Goal: Check status: Check status

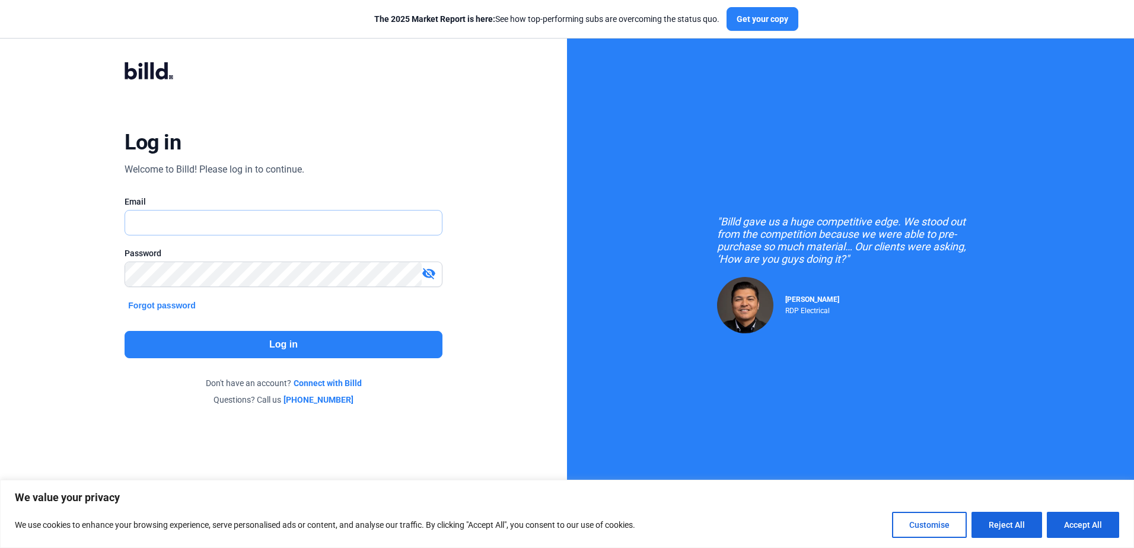
type input "[PERSON_NAME][EMAIL_ADDRESS][PERSON_NAME][DOMAIN_NAME]"
click at [329, 336] on button "Log in" at bounding box center [283, 344] width 317 height 27
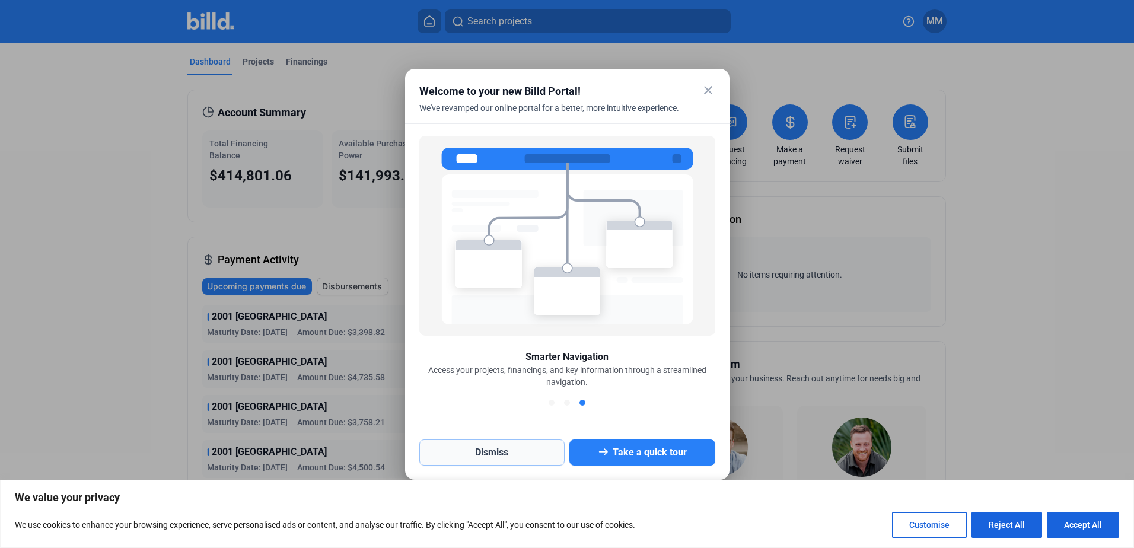
click at [528, 456] on button "Dismiss" at bounding box center [492, 452] width 146 height 26
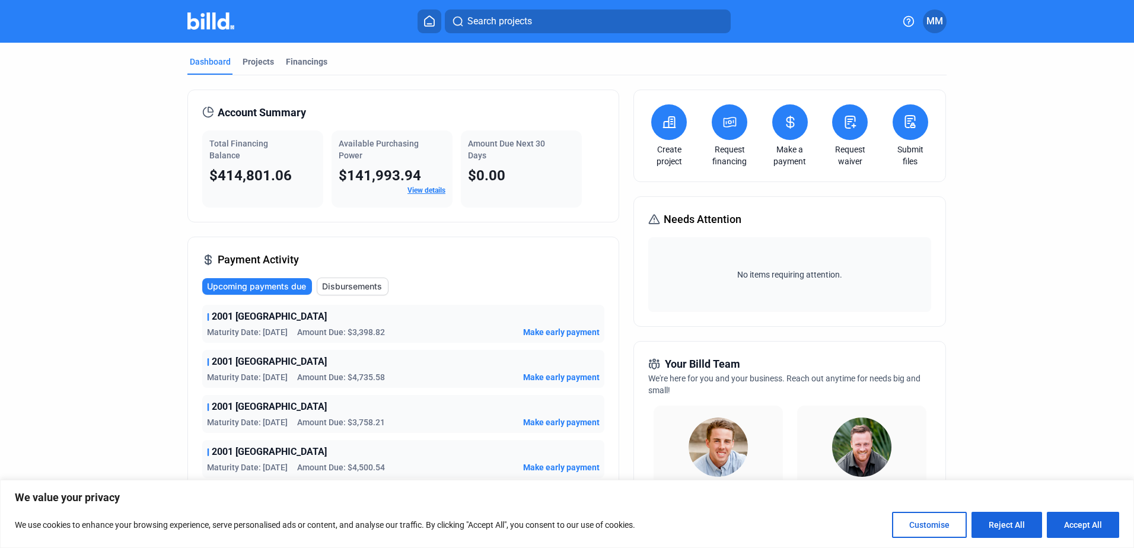
click at [477, 23] on span "Search projects" at bounding box center [499, 21] width 65 height 14
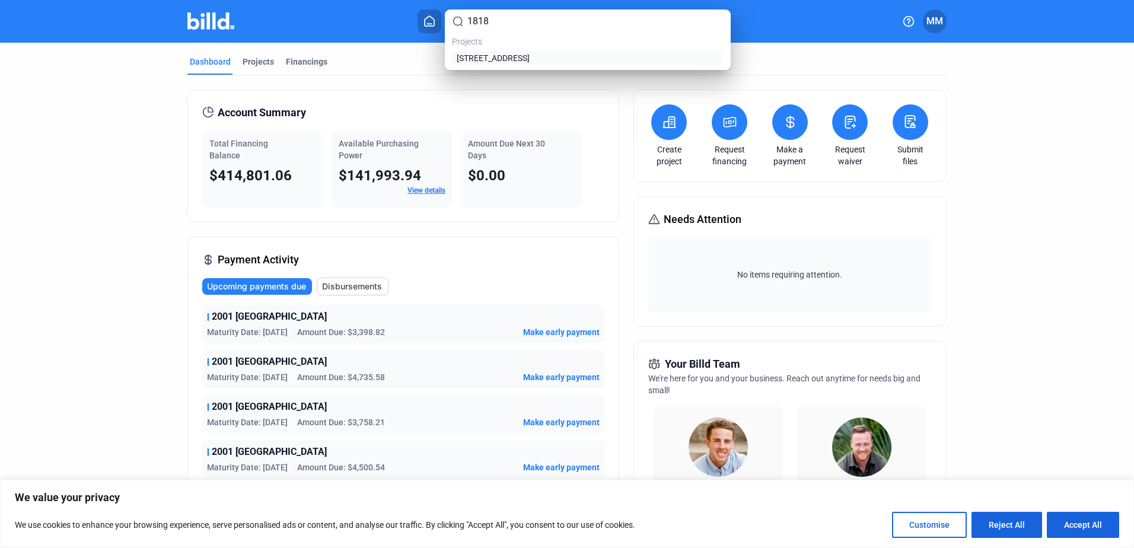
type input "1818"
click at [568, 61] on link "[STREET_ADDRESS]" at bounding box center [587, 58] width 267 height 12
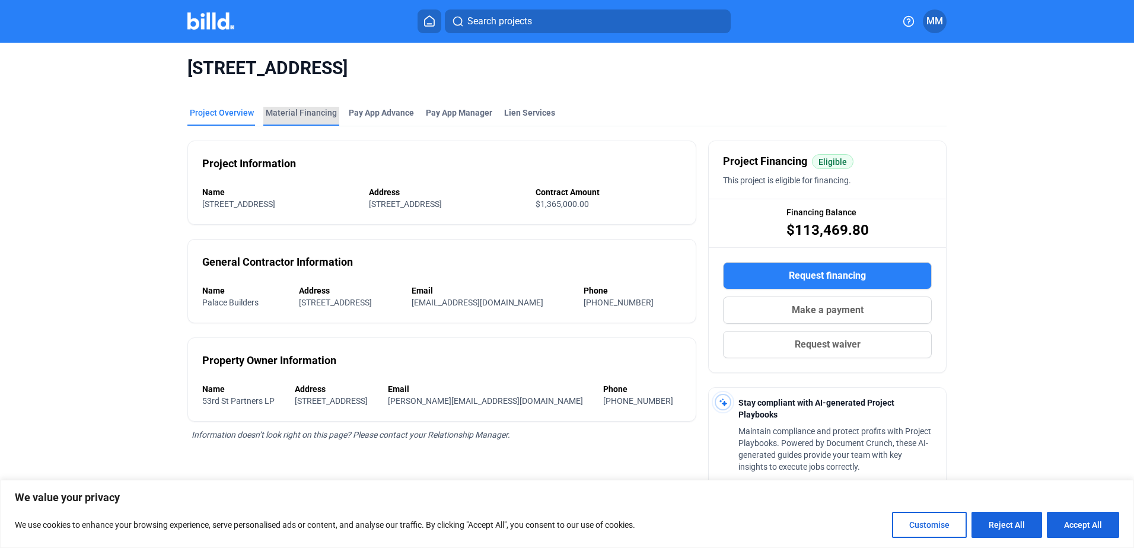
click at [307, 111] on div "Material Financing" at bounding box center [301, 113] width 71 height 12
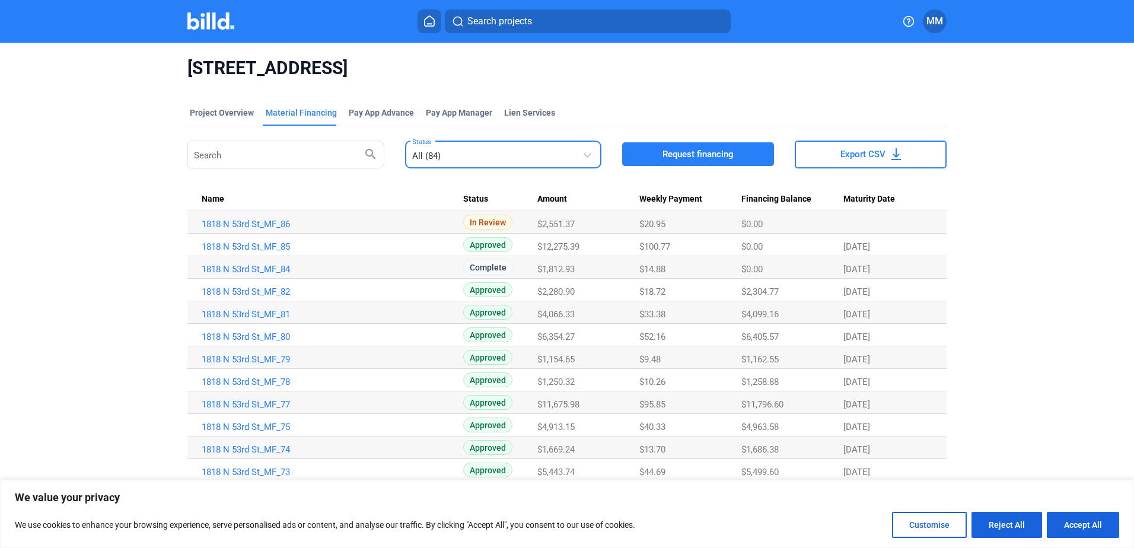
click at [416, 148] on div "All (84)" at bounding box center [497, 153] width 171 height 17
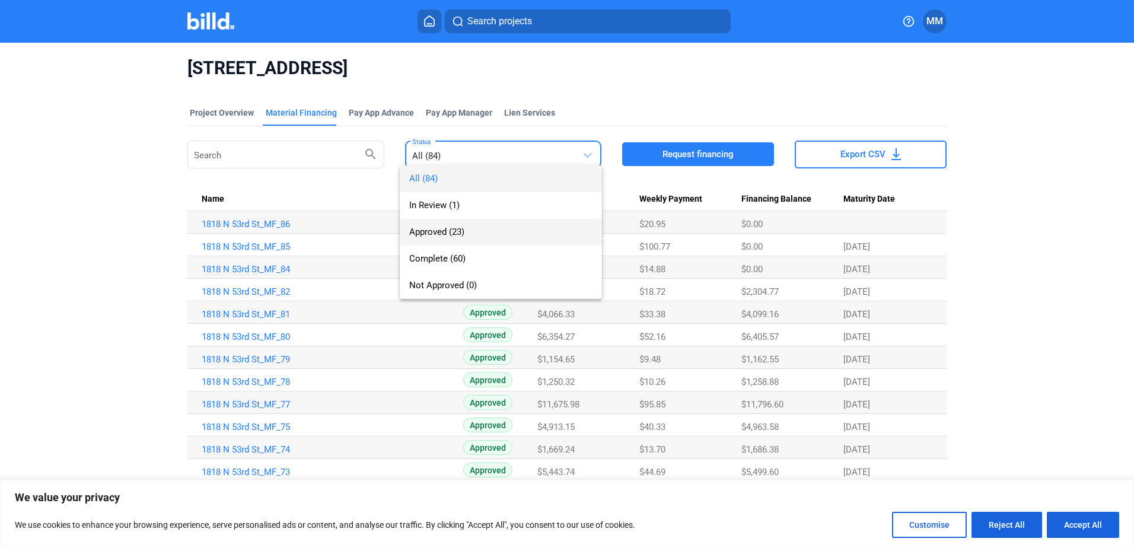
click at [430, 231] on span "Approved (23)" at bounding box center [436, 232] width 55 height 11
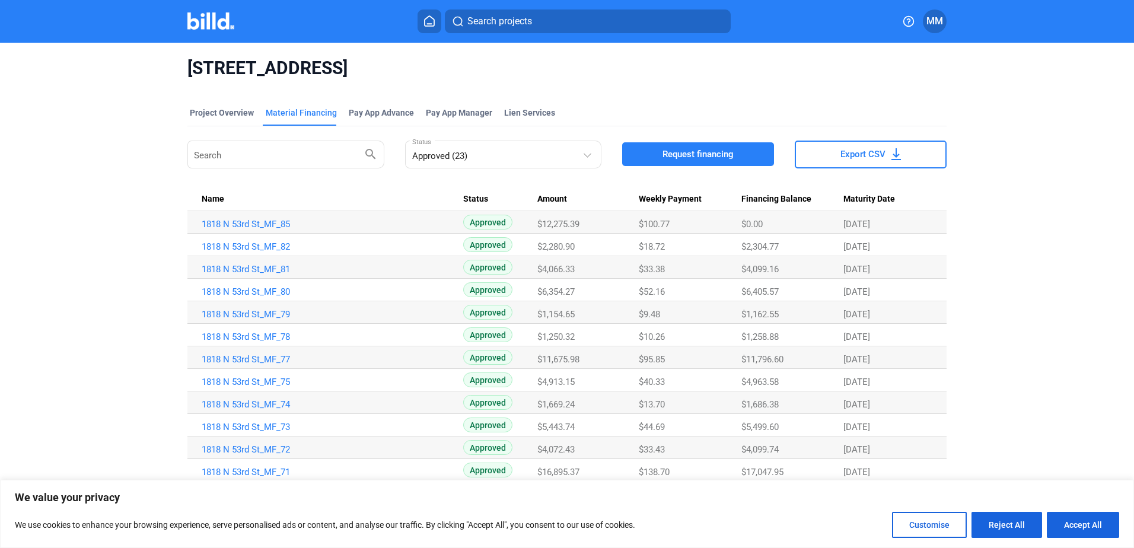
click at [872, 198] on span "Maturity Date" at bounding box center [869, 199] width 52 height 11
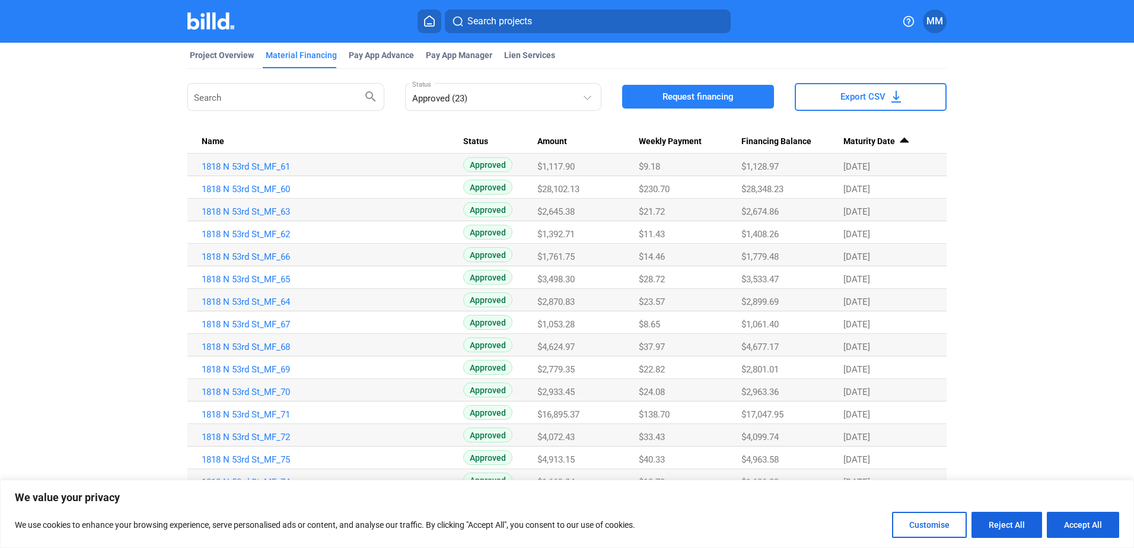
scroll to position [59, 0]
